Goal: Task Accomplishment & Management: Manage account settings

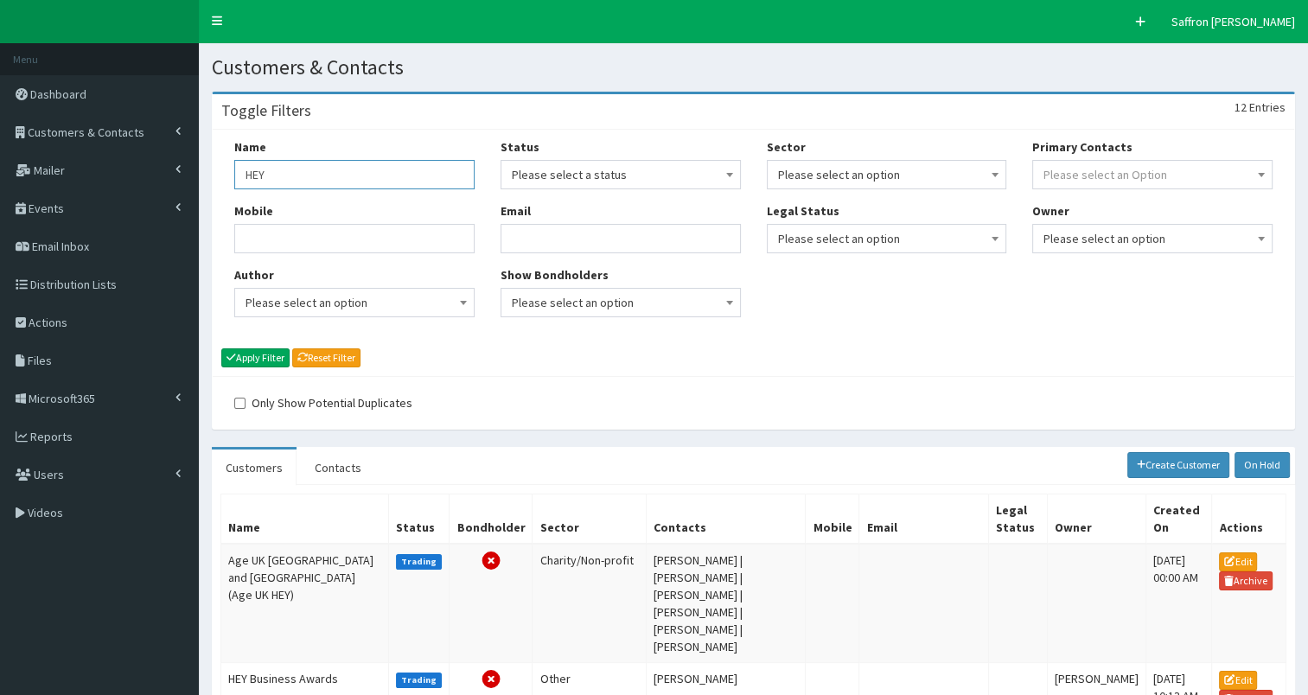
drag, startPoint x: 313, startPoint y: 162, endPoint x: 225, endPoint y: 168, distance: 88.4
click at [225, 168] on div "Name HEY Mobile Author Please select an option Developer Paige McGowan Diana Ta…" at bounding box center [354, 234] width 266 height 192
type input "willerby"
click at [221, 348] on button "Apply Filter" at bounding box center [255, 357] width 68 height 19
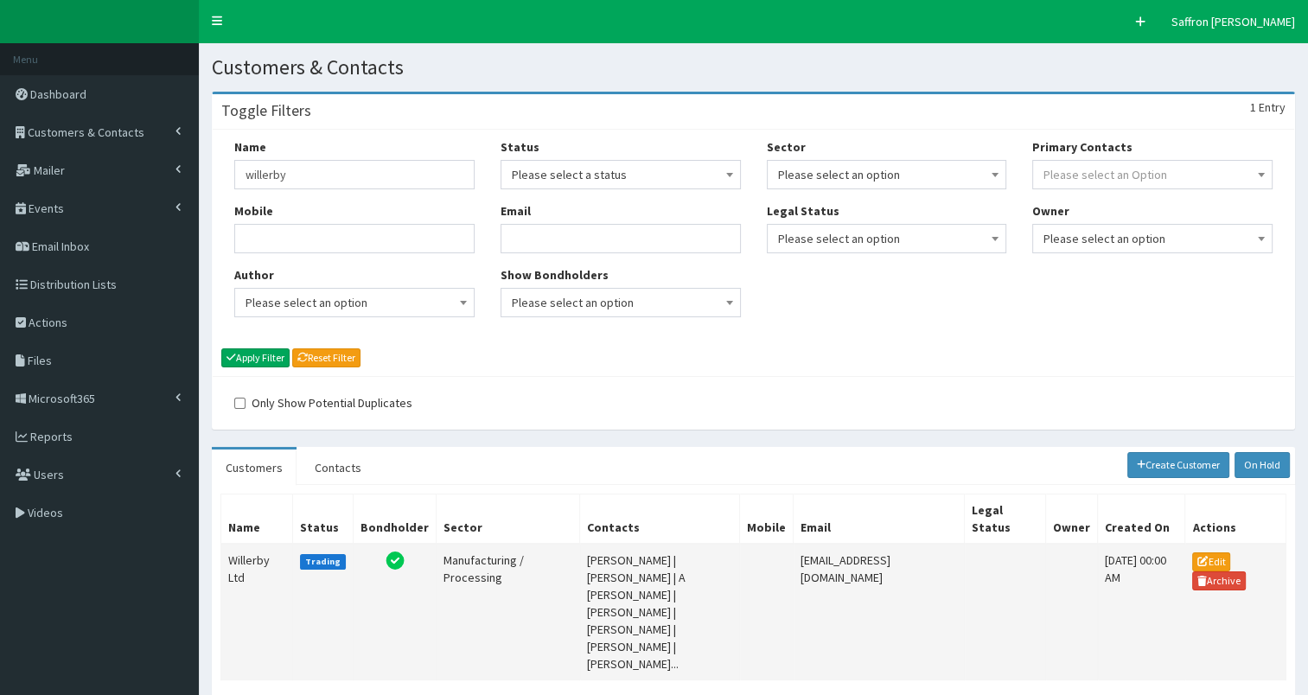
click at [273, 584] on td "Willerby Ltd" at bounding box center [257, 612] width 72 height 137
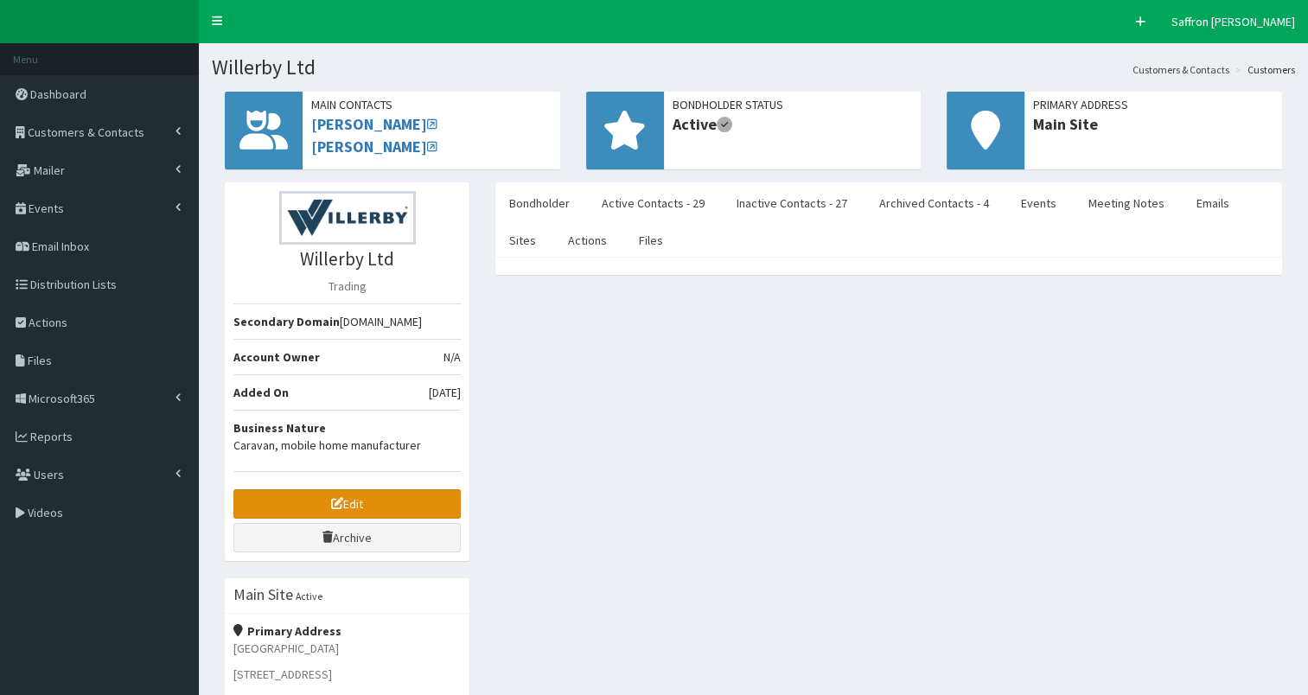
click at [432, 497] on link "Edit" at bounding box center [346, 503] width 227 height 29
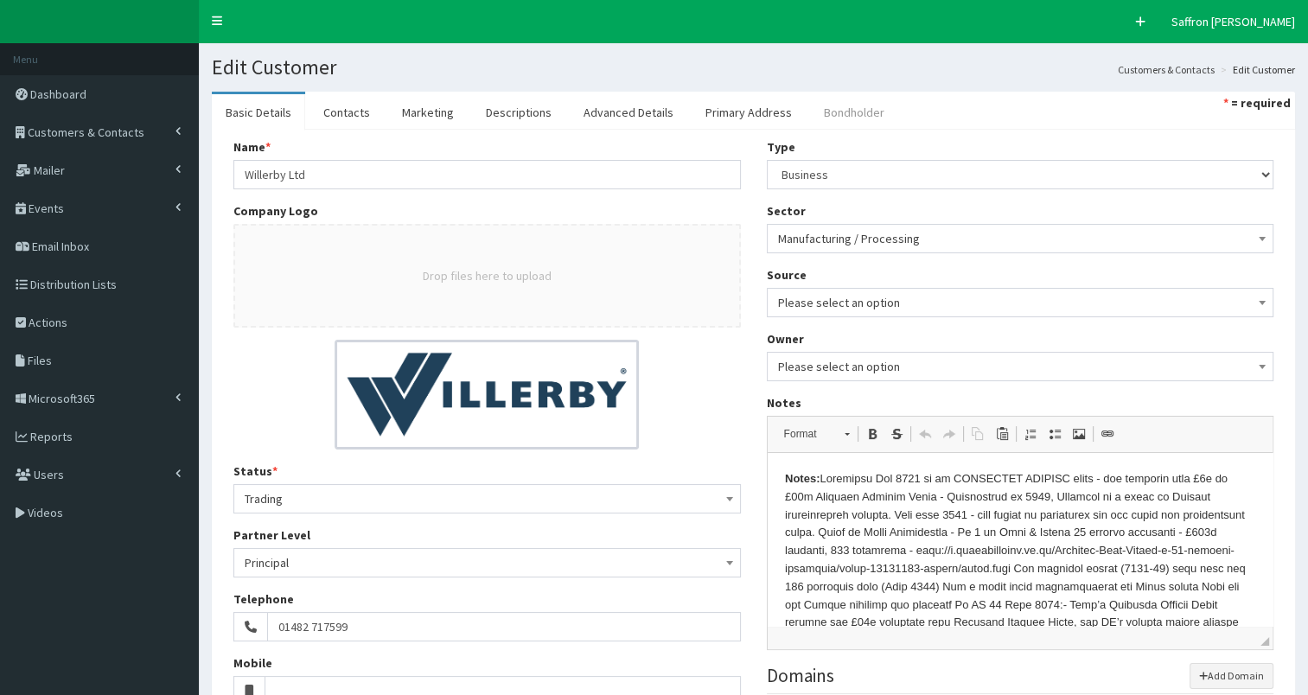
click at [871, 112] on link "Bondholder" at bounding box center [854, 112] width 88 height 36
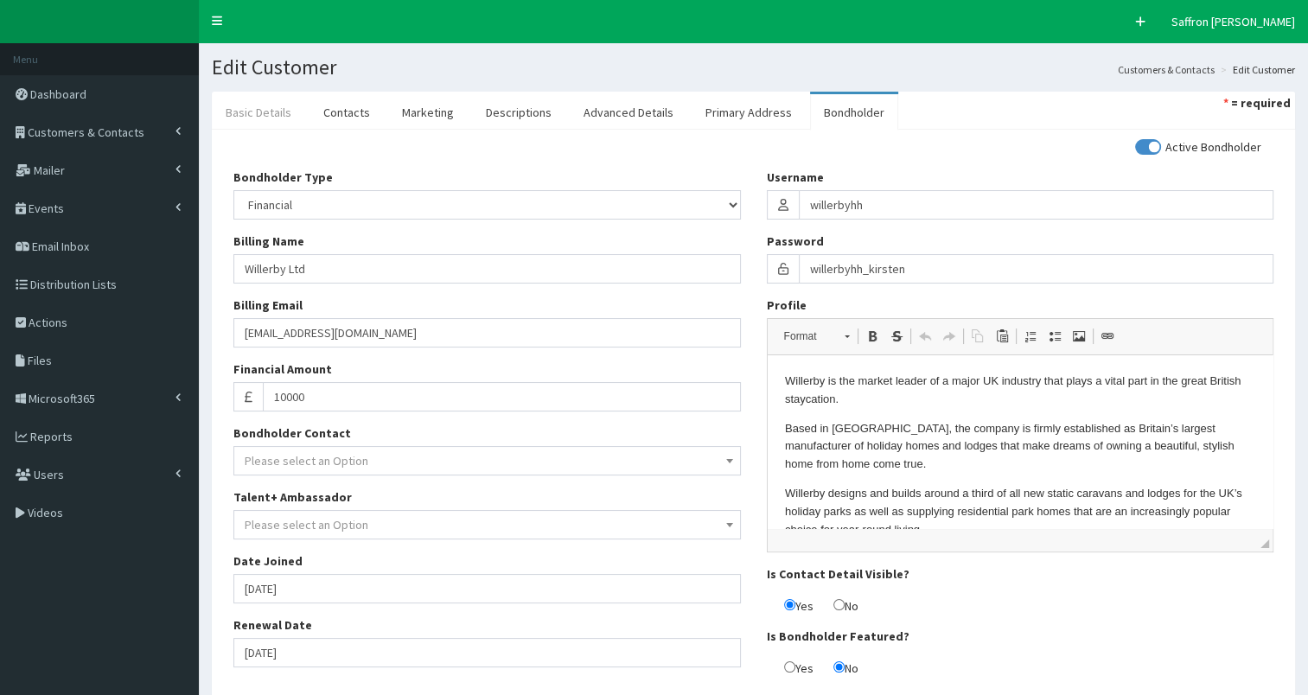
click at [287, 106] on link "Basic Details" at bounding box center [258, 112] width 93 height 36
